Goal: Task Accomplishment & Management: Complete application form

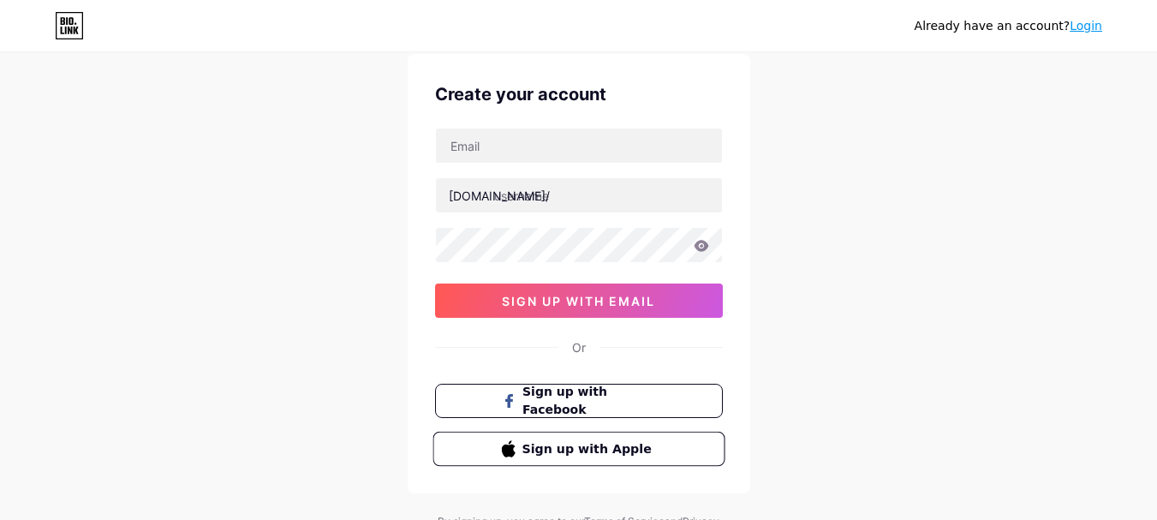
scroll to position [86, 0]
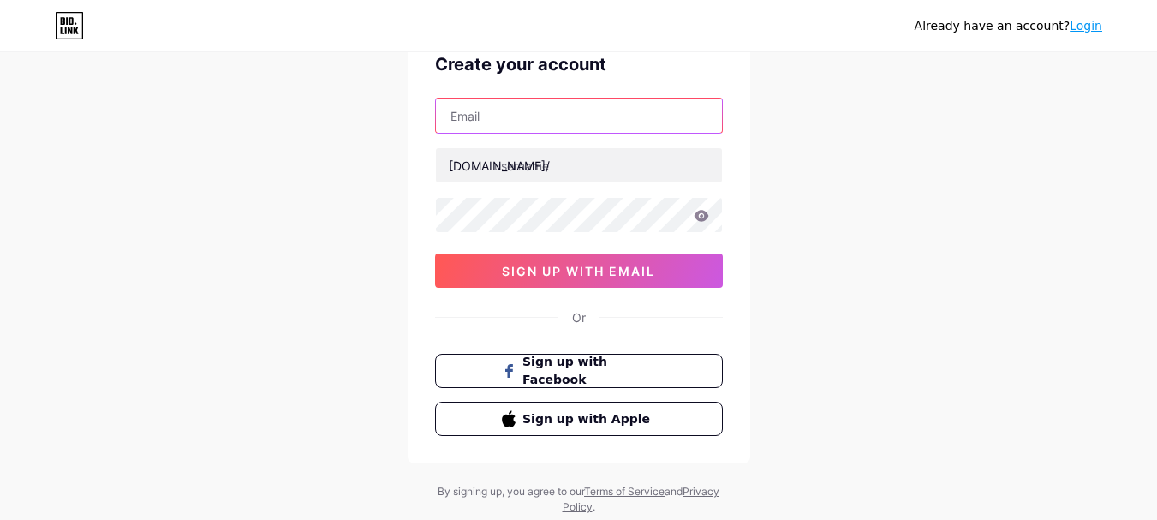
click at [514, 118] on input "text" at bounding box center [579, 115] width 286 height 34
paste input "[EMAIL_ADDRESS][DOMAIN_NAME]"
type input "[EMAIL_ADDRESS][DOMAIN_NAME]"
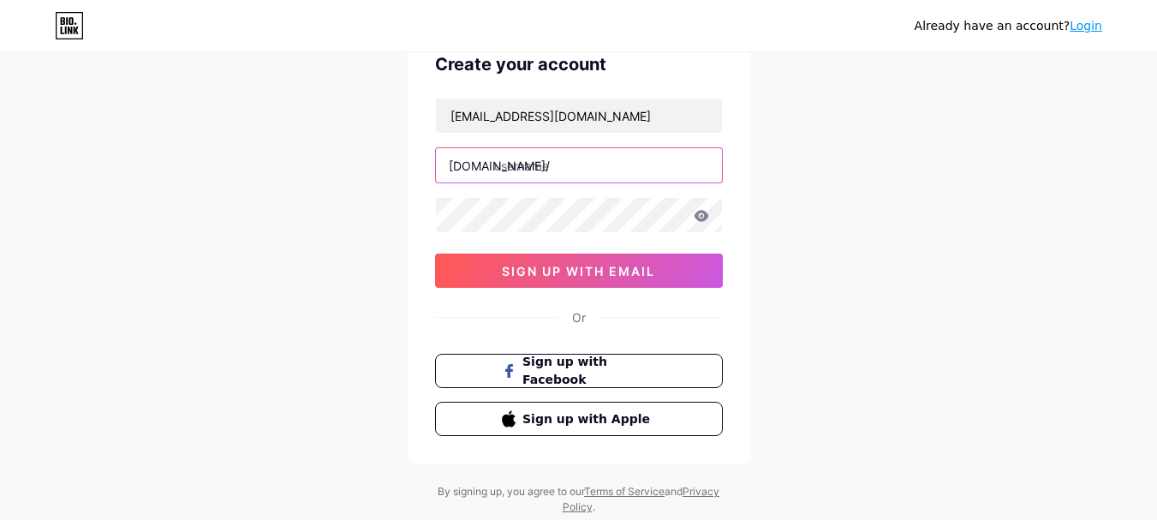
click at [592, 167] on input "text" at bounding box center [579, 165] width 286 height 34
paste input "neuetheory"
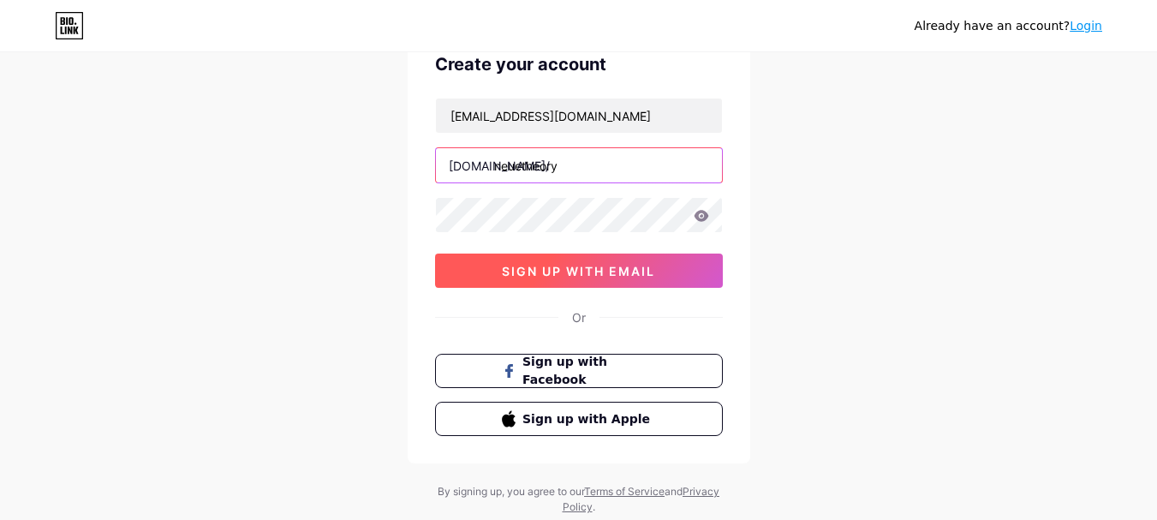
type input "neuetheory"
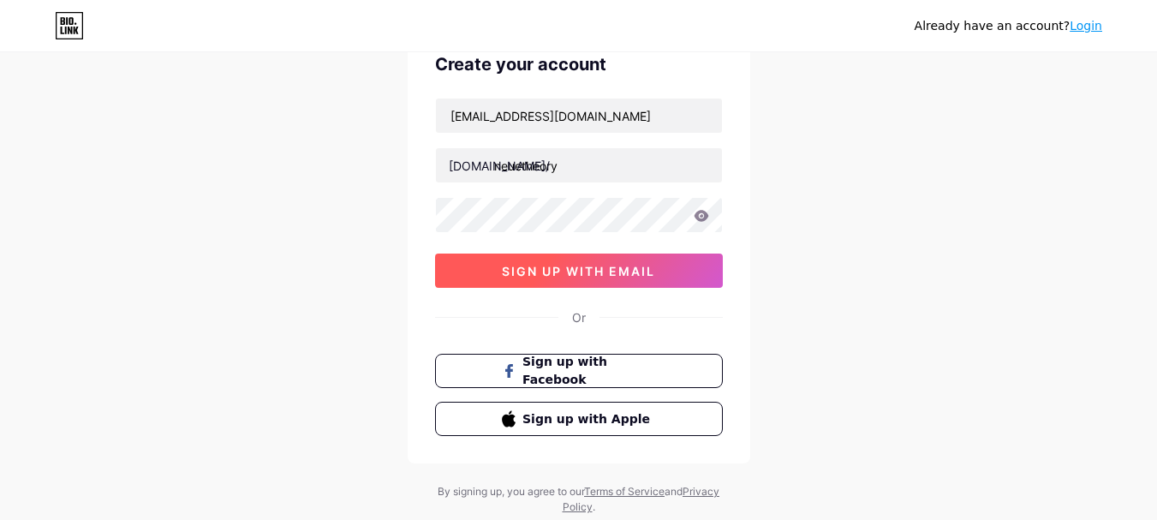
click at [575, 276] on span "sign up with email" at bounding box center [578, 271] width 153 height 15
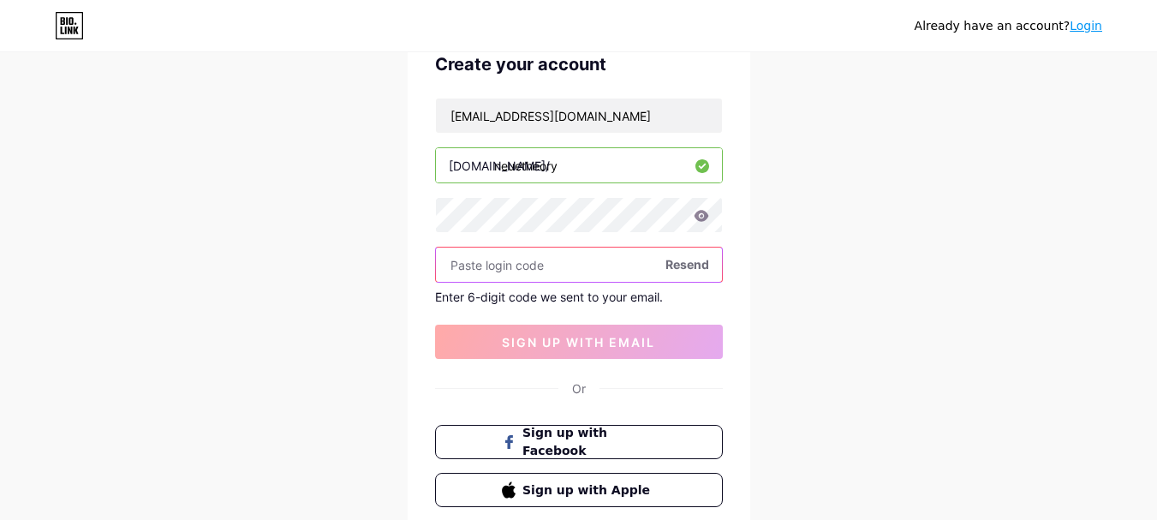
paste input "988547"
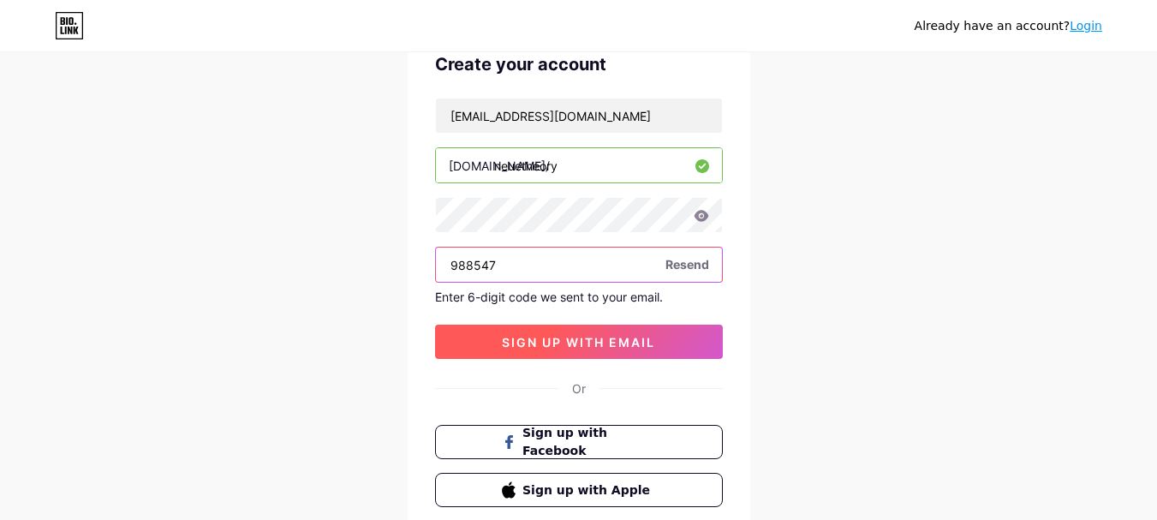
type input "988547"
click at [559, 339] on span "sign up with email" at bounding box center [578, 342] width 153 height 15
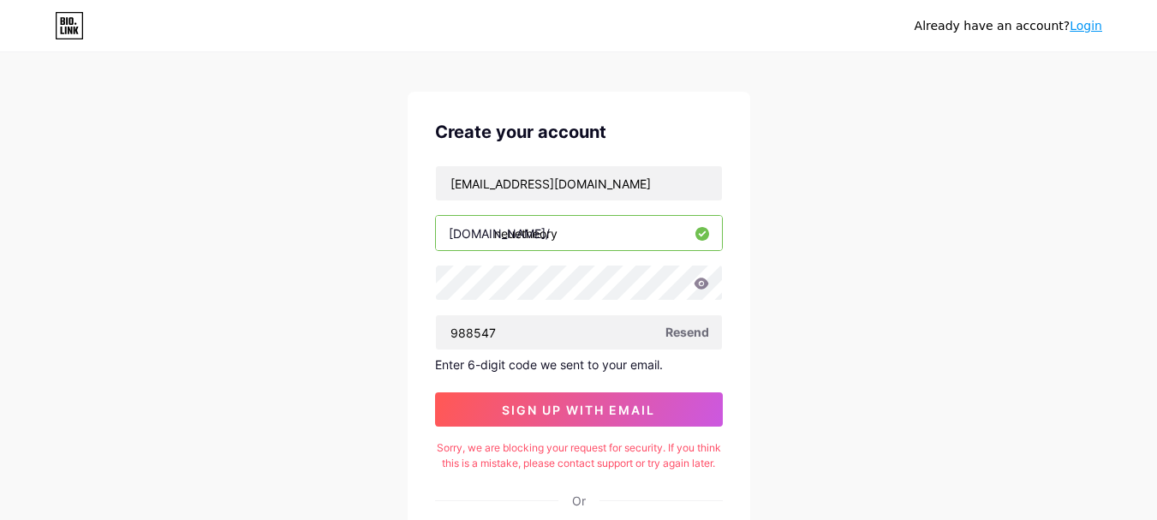
scroll to position [9, 0]
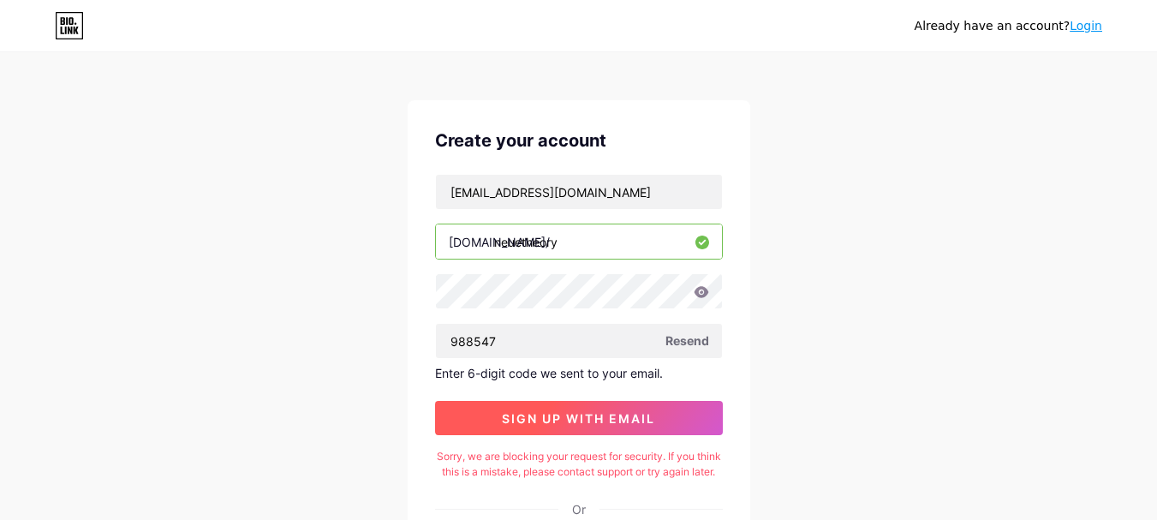
click at [567, 419] on span "sign up with email" at bounding box center [578, 418] width 153 height 15
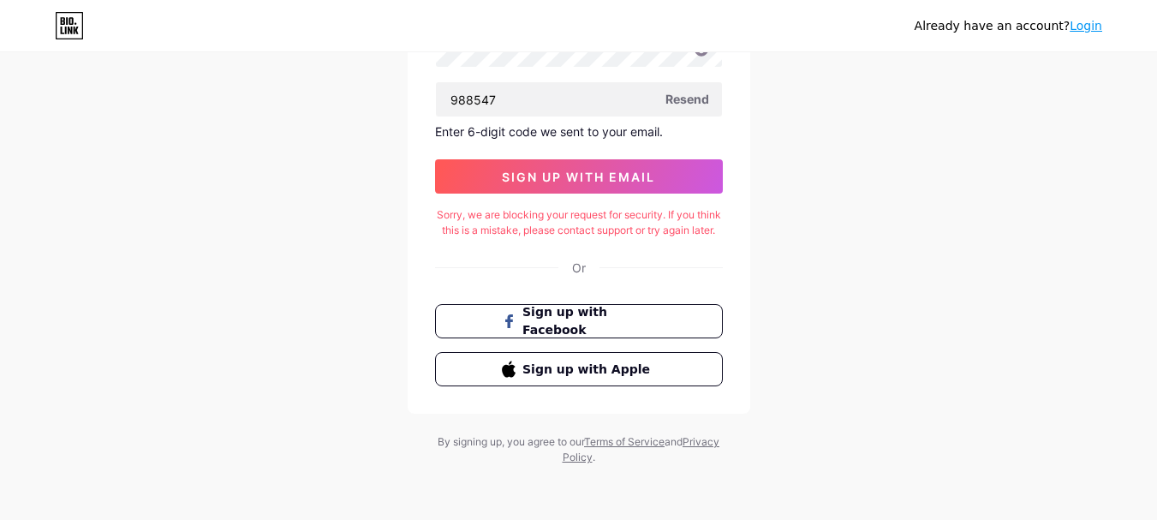
scroll to position [266, 0]
click at [637, 438] on link "Terms of Service" at bounding box center [624, 441] width 80 height 13
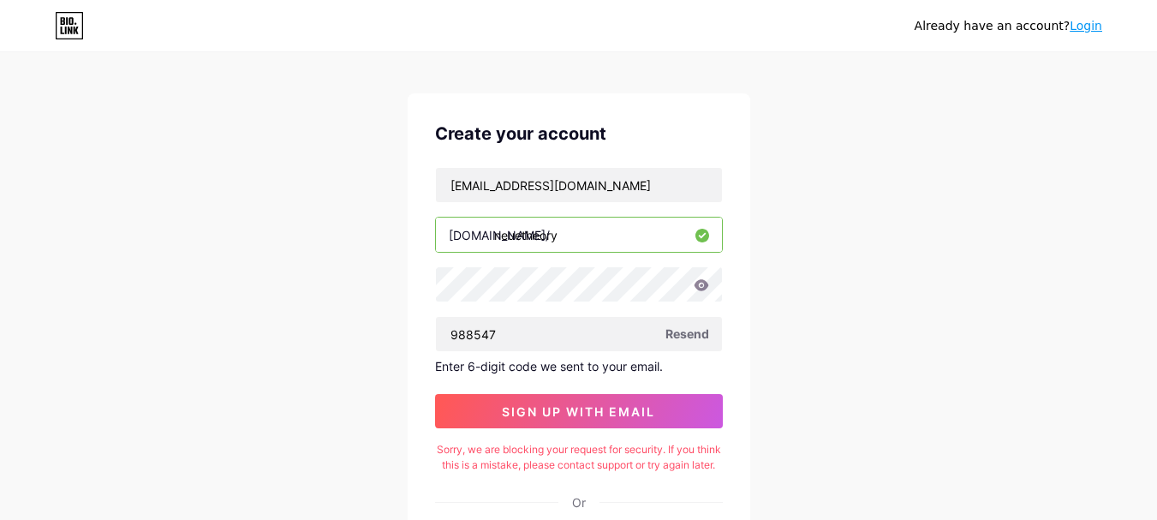
scroll to position [0, 0]
